Goal: Information Seeking & Learning: Learn about a topic

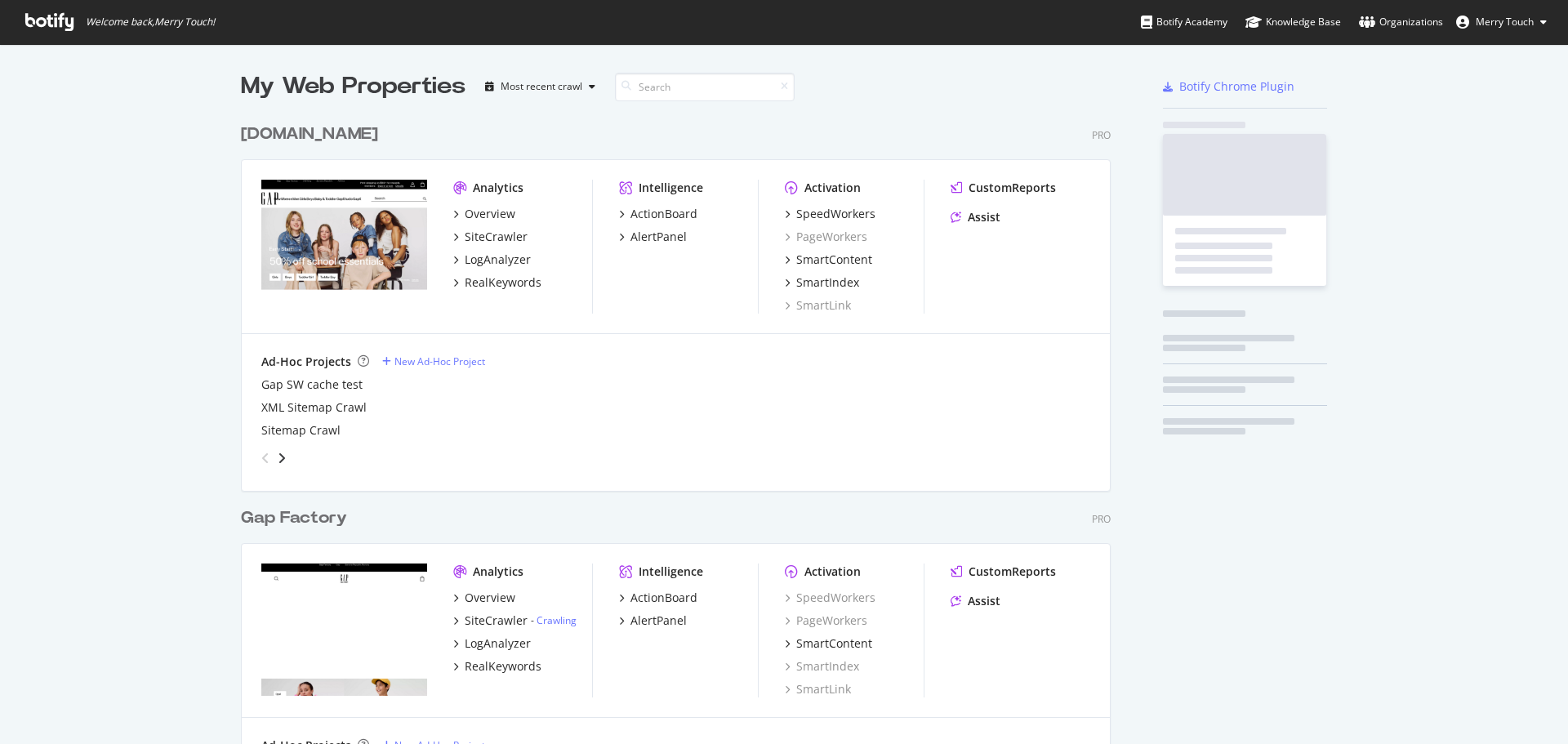
scroll to position [732, 1544]
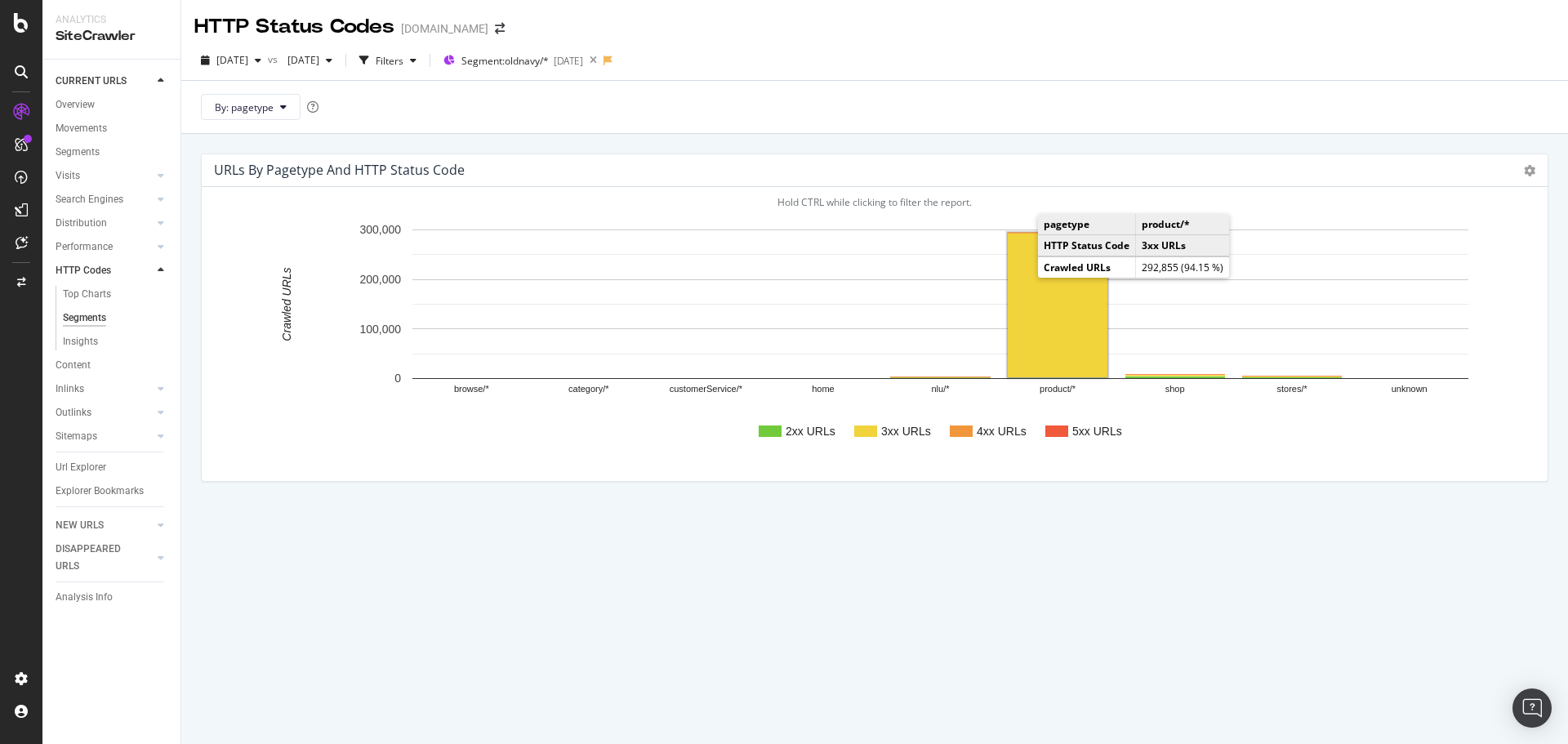
click at [1045, 305] on rect "A chart." at bounding box center [1058, 305] width 99 height 145
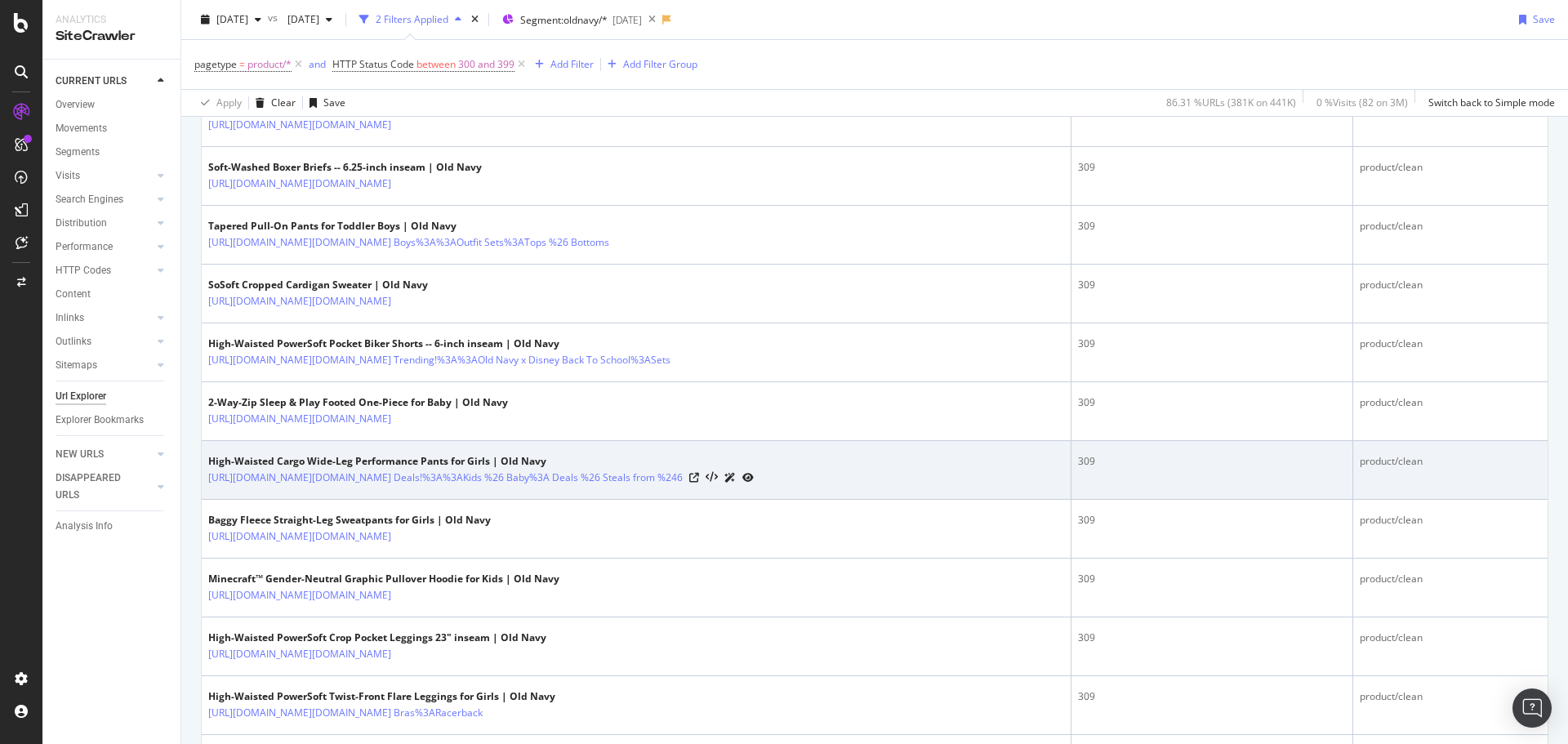
scroll to position [898, 0]
